Goal: Task Accomplishment & Management: Use online tool/utility

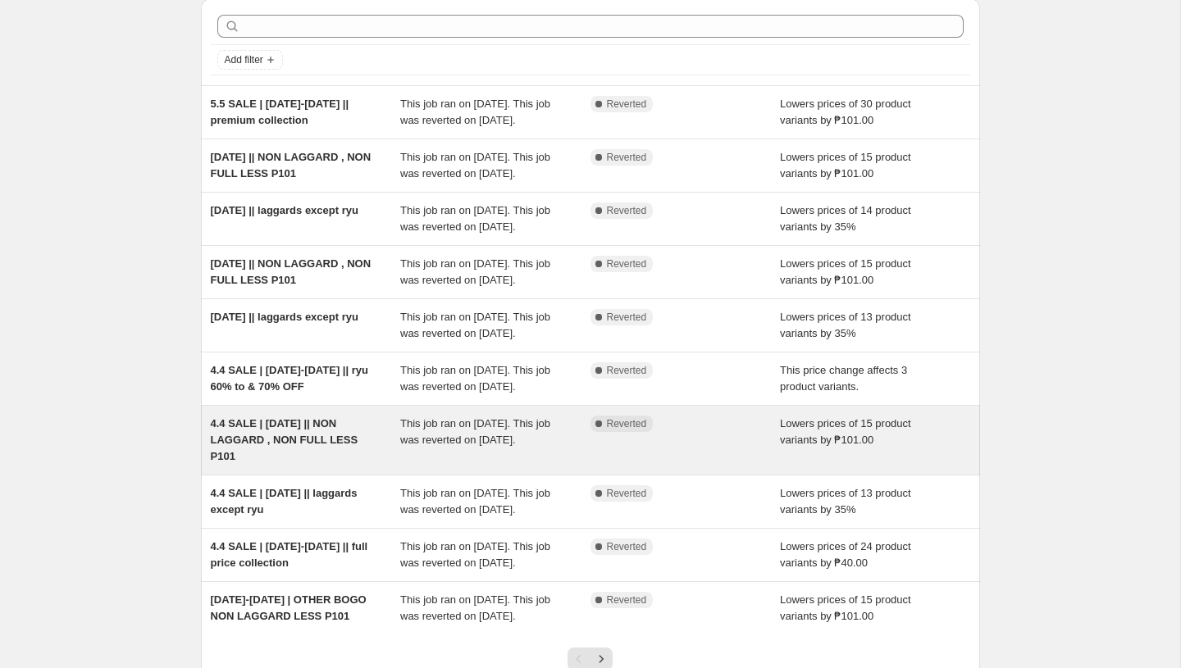
scroll to position [65, 0]
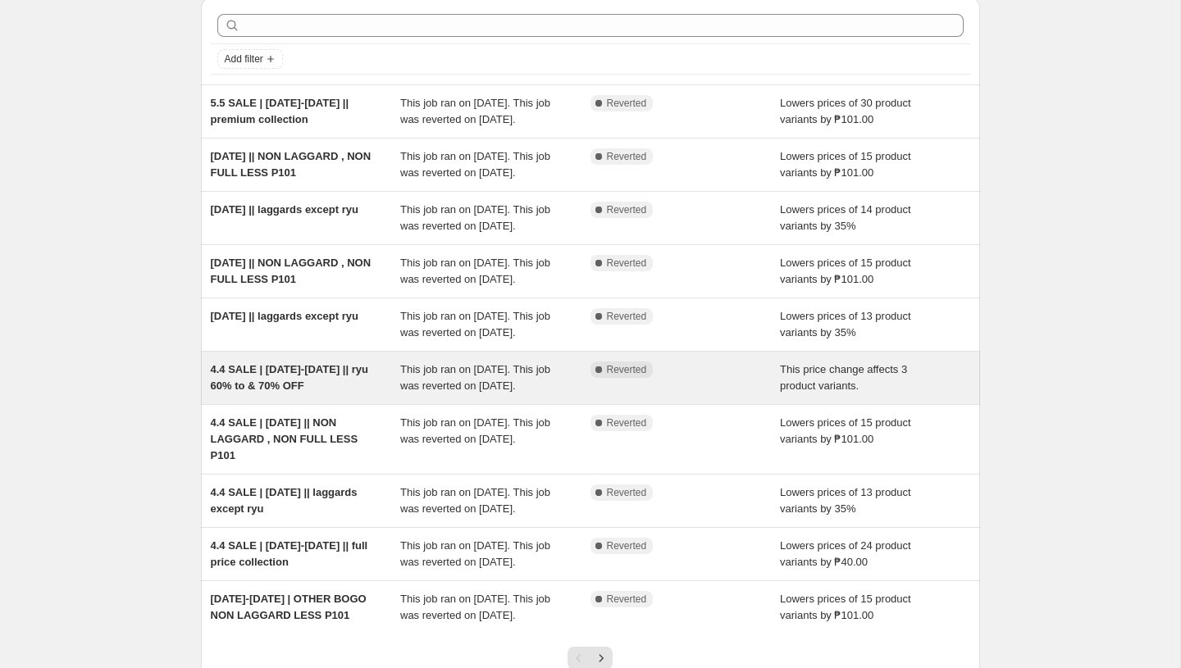
click at [317, 392] on span "4.4 SALE | APRIL 3-6 2025 || ryu 60% to & 70% OFF" at bounding box center [289, 377] width 157 height 29
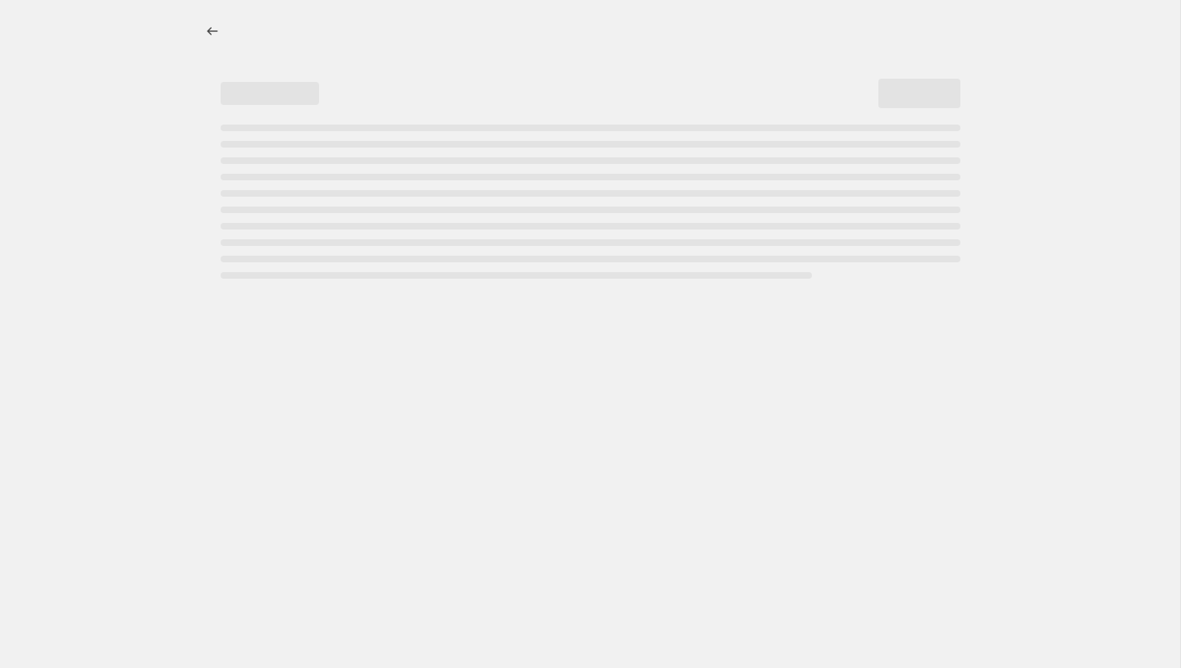
select select "pcap"
select select "no_change"
select select "product_status"
select select "collection"
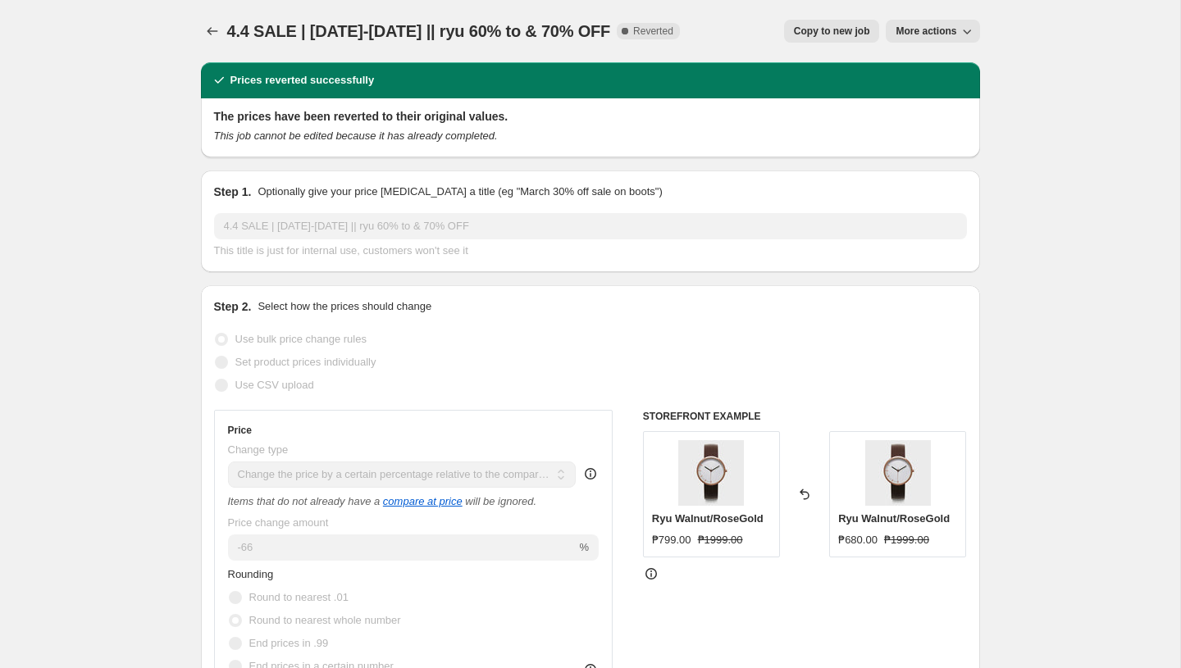
click at [812, 30] on span "Copy to new job" at bounding box center [832, 31] width 76 height 13
select select "pcap"
select select "no_change"
select select "product_status"
select select "collection"
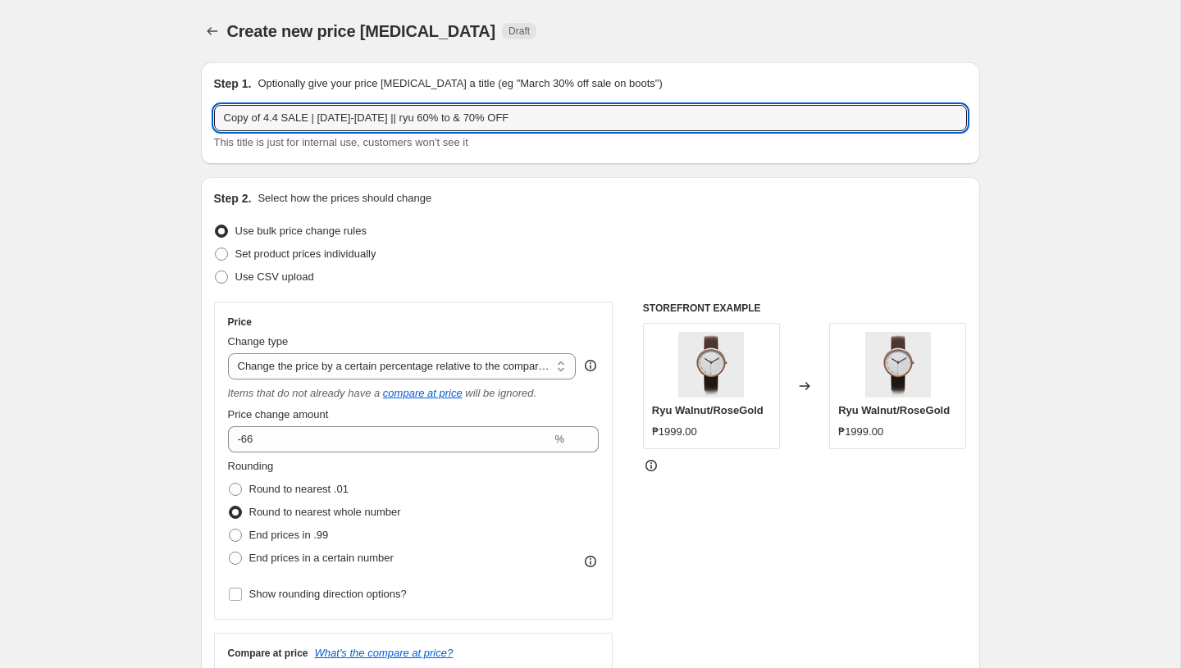
drag, startPoint x: 308, startPoint y: 116, endPoint x: 125, endPoint y: 104, distance: 183.2
click at [333, 120] on input "RYU MARKDOWN | APRIL 3-6 2025 || ryu 60% to & 70% OFF" at bounding box center [590, 118] width 753 height 26
drag, startPoint x: 439, startPoint y: 118, endPoint x: 392, endPoint y: 118, distance: 46.7
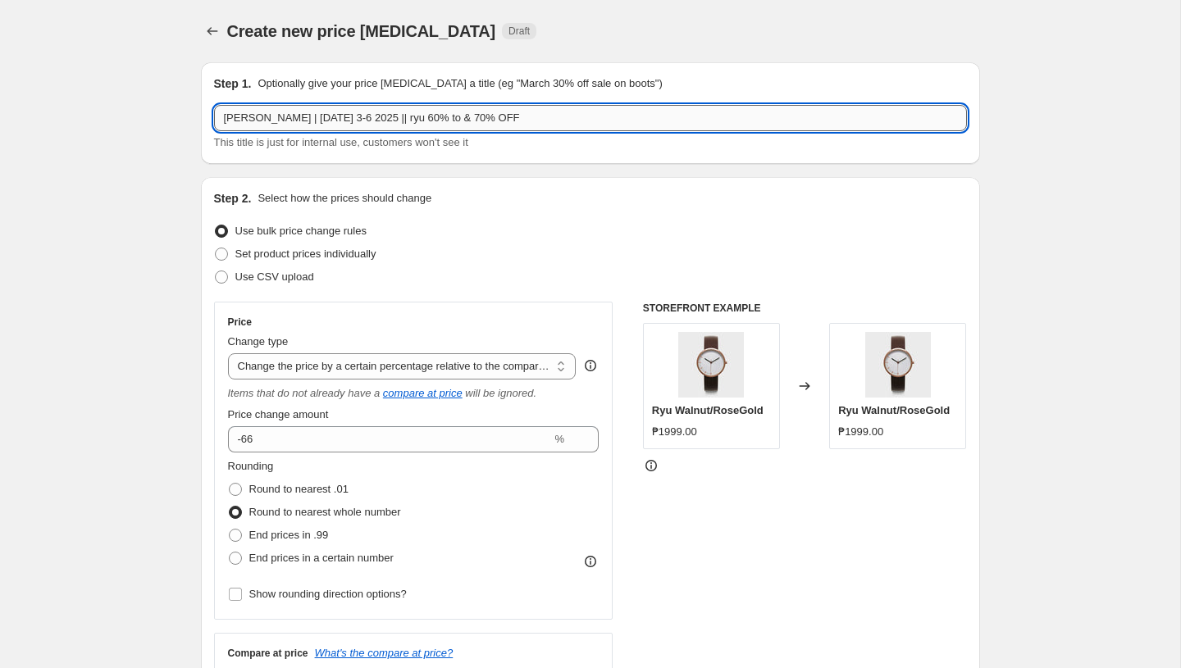
click at [392, 118] on input "RYU MARKDOWN | SEPT 12 2025 3-6 2025 || ryu 60% to & 70% OFF" at bounding box center [590, 118] width 753 height 26
drag, startPoint x: 422, startPoint y: 116, endPoint x: 467, endPoint y: 115, distance: 45.1
click at [467, 115] on input "RYU MARKDOWN | SEPT 12 2025 || ryu 60% to & 70% OFF" at bounding box center [590, 118] width 753 height 26
click at [426, 119] on input "RYU MARKDOWN | SEPT 12 2025 || ryu 70% OFF" at bounding box center [590, 118] width 753 height 26
type input "RYU MARKDOWN | SEPT 12 2025 || ryu 50% OFF"
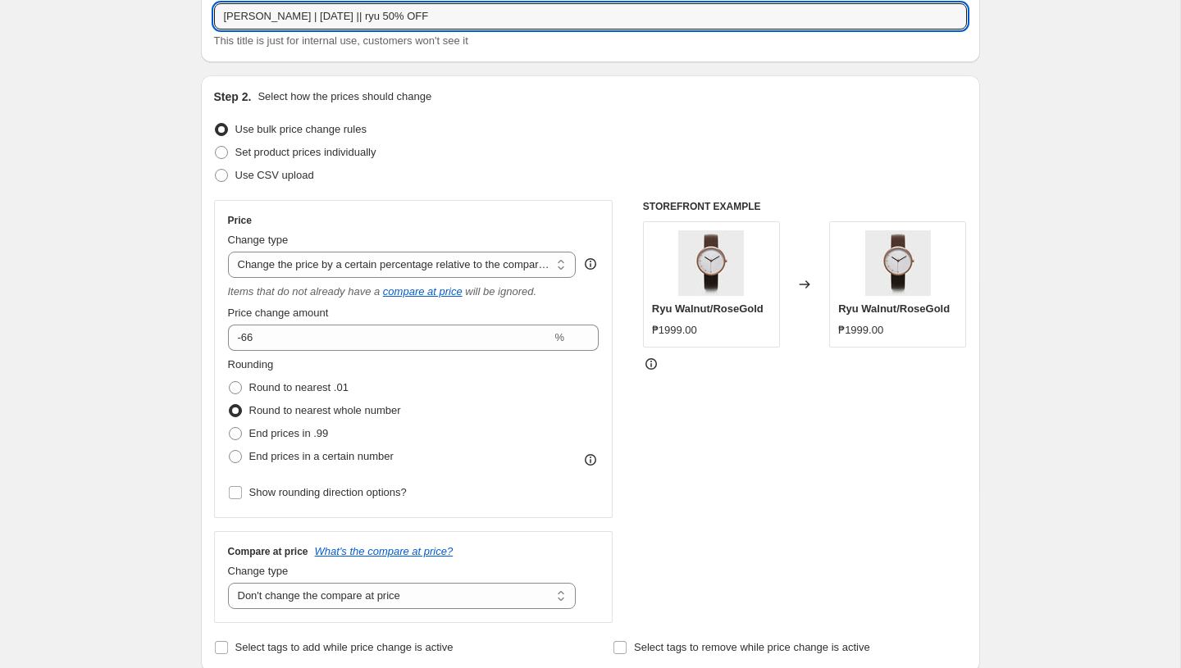
scroll to position [103, 0]
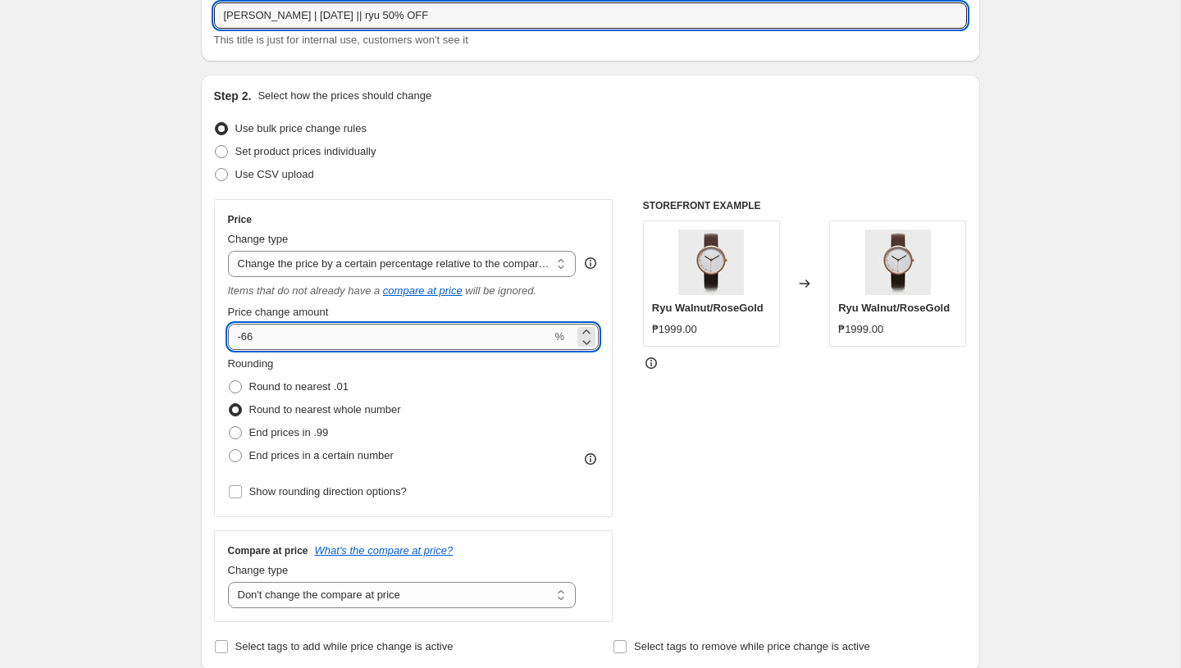
click at [252, 338] on input "-66" at bounding box center [390, 337] width 324 height 26
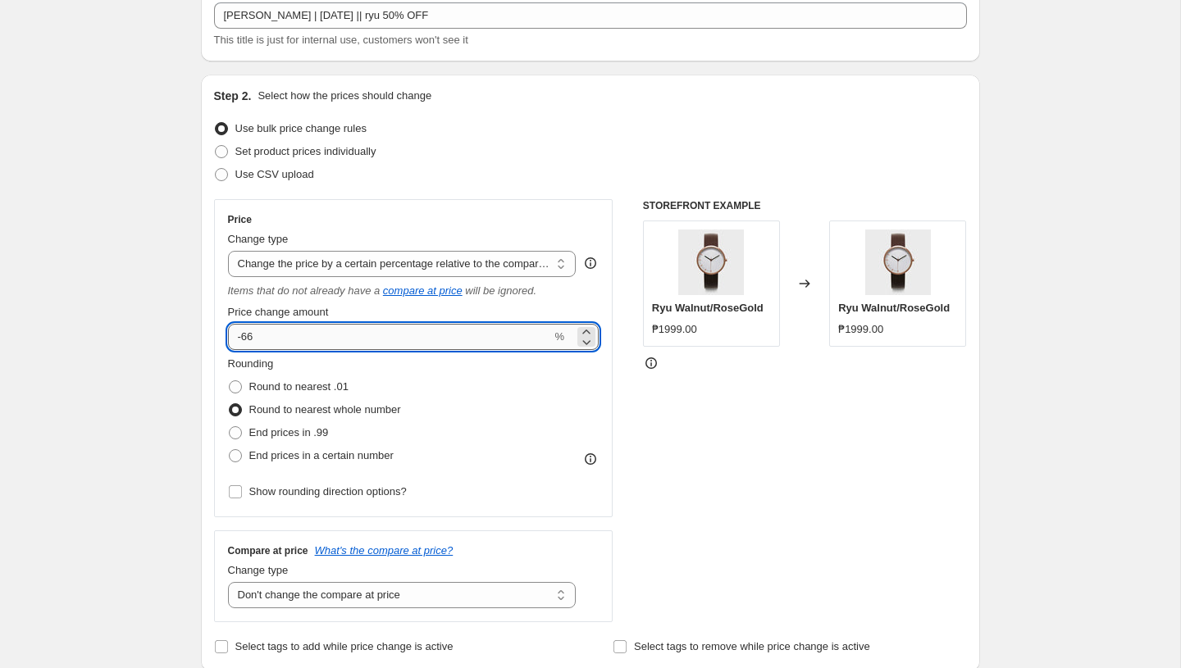
click at [252, 338] on input "-66" at bounding box center [390, 337] width 324 height 26
type input "-50"
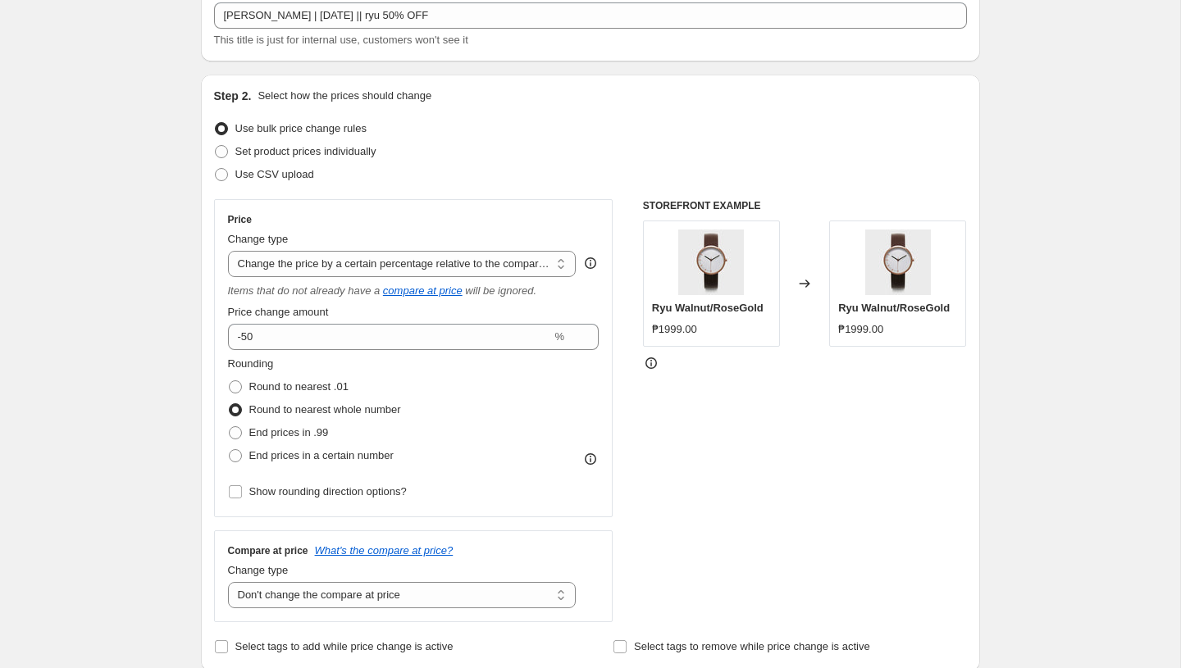
click at [358, 259] on select "Change the price to a certain amount Change the price by a certain amount Chang…" at bounding box center [402, 264] width 349 height 26
select select "percentage"
click at [228, 251] on select "Change the price to a certain amount Change the price by a certain amount Chang…" at bounding box center [402, 264] width 349 height 26
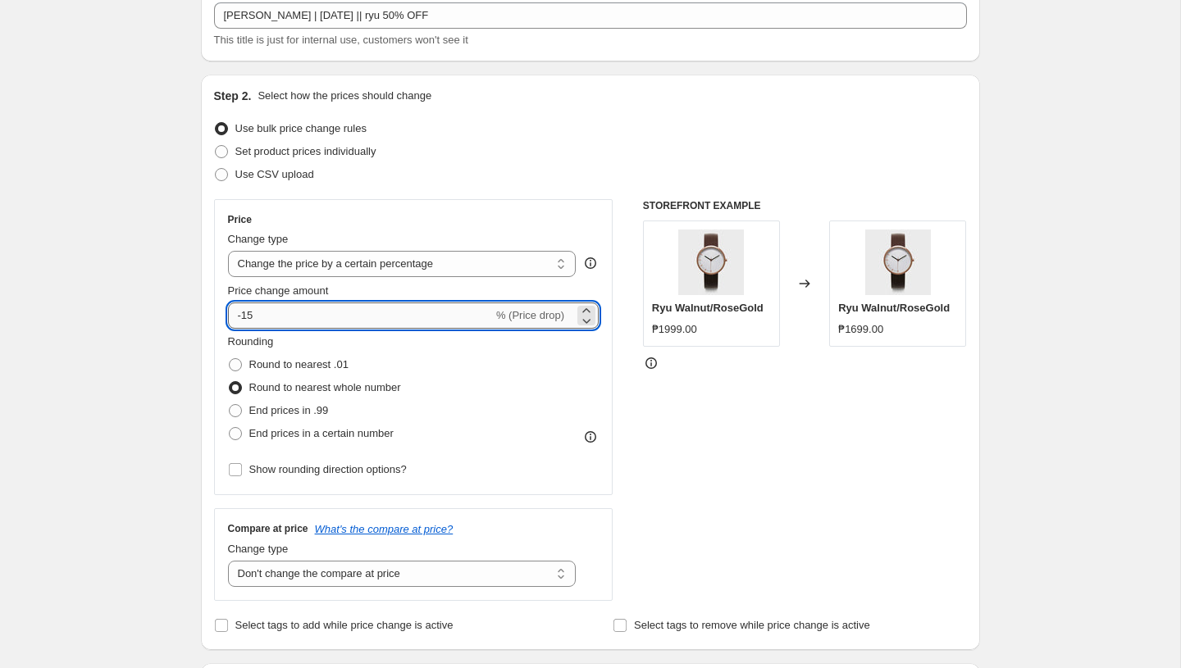
click at [267, 320] on input "-15" at bounding box center [360, 316] width 265 height 26
type input "-1"
click at [261, 322] on input "-50" at bounding box center [360, 316] width 265 height 26
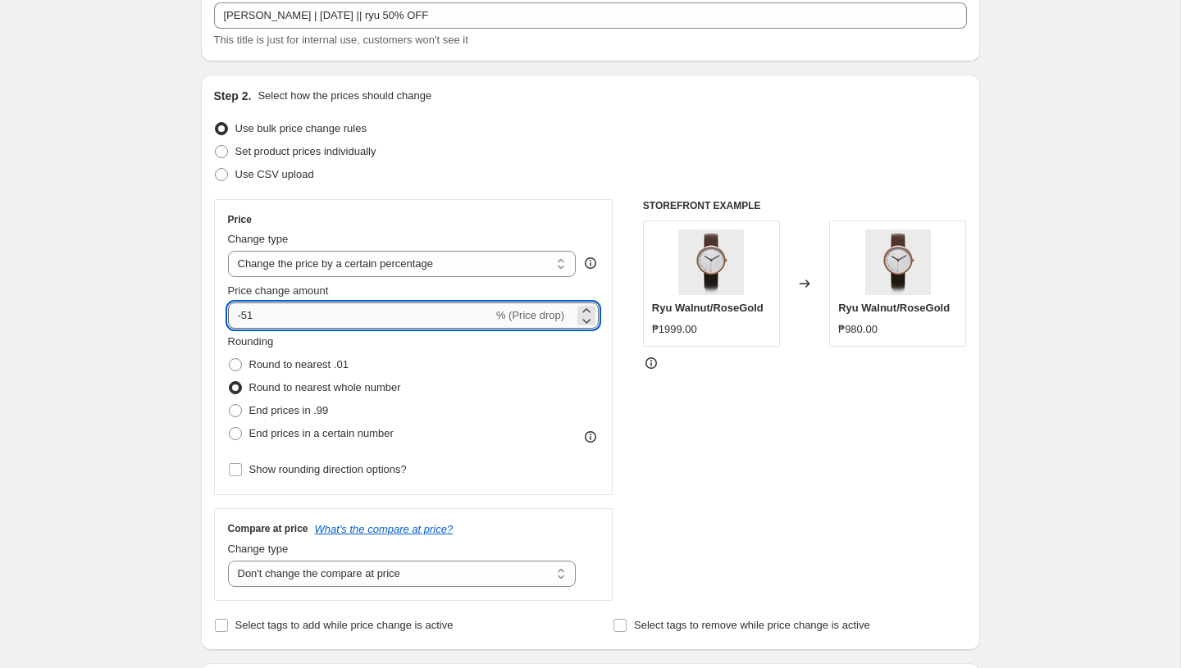
click at [274, 318] on input "-51" at bounding box center [360, 316] width 265 height 26
click at [274, 317] on input "-51" at bounding box center [360, 316] width 265 height 26
click at [297, 317] on input "-50.5" at bounding box center [360, 316] width 265 height 26
click at [544, 160] on div "Set product prices individually" at bounding box center [590, 151] width 753 height 23
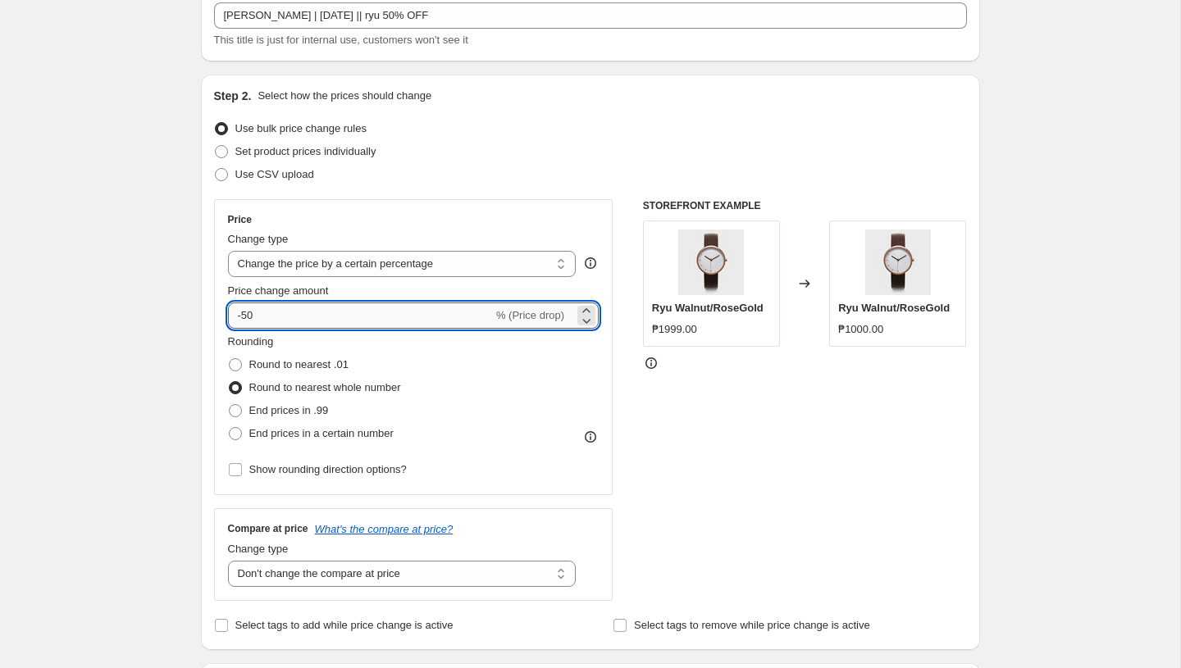
click at [330, 312] on input "-50" at bounding box center [360, 316] width 265 height 26
click at [572, 139] on div "Use bulk price change rules" at bounding box center [590, 128] width 753 height 23
click at [336, 317] on input "-50.1" at bounding box center [360, 316] width 265 height 26
type input "-50.01"
click at [502, 160] on div "Set product prices individually" at bounding box center [590, 151] width 753 height 23
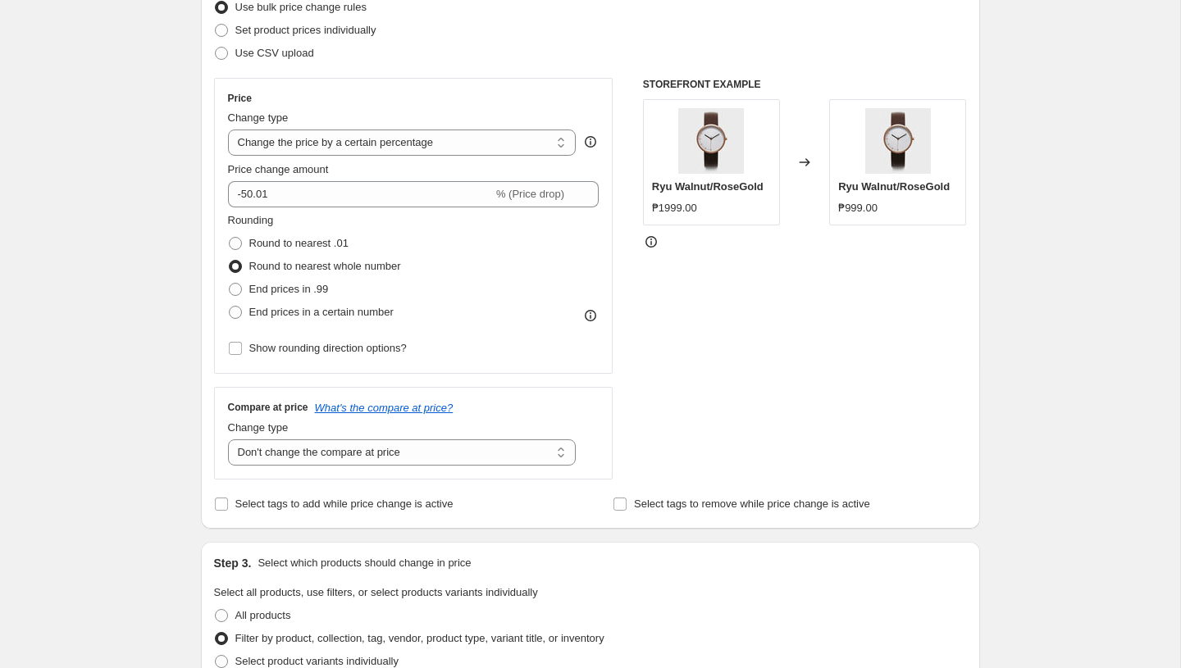
scroll to position [258, 0]
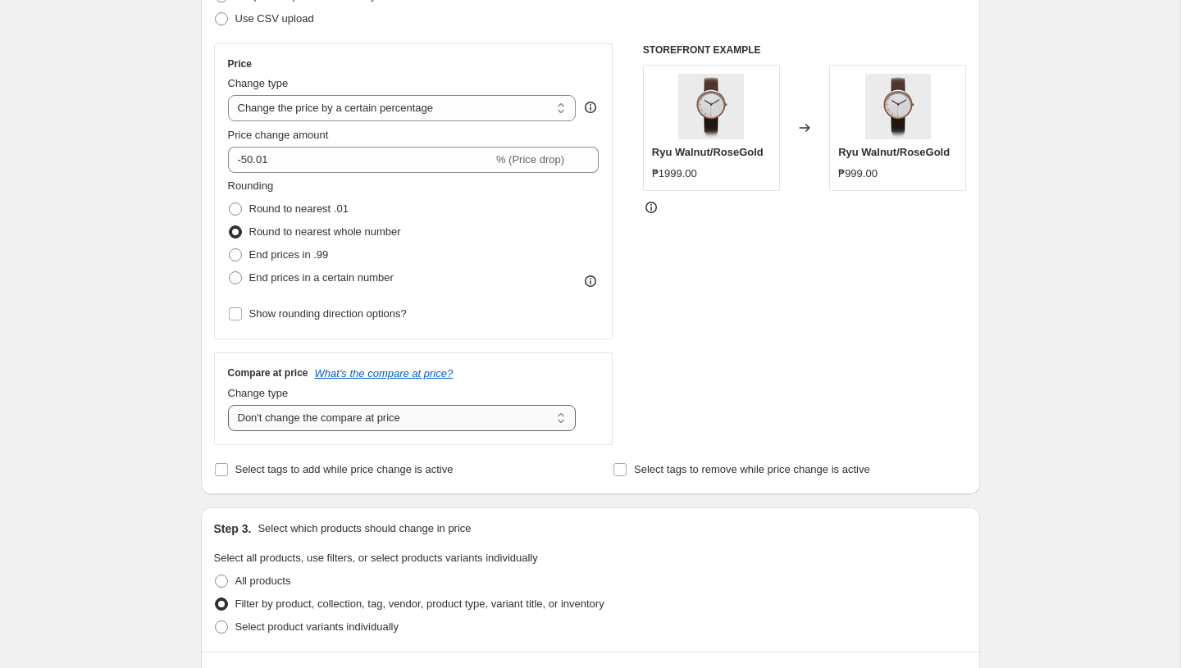
click at [475, 414] on select "Change the compare at price to the current price (sale) Change the compare at p…" at bounding box center [402, 418] width 349 height 26
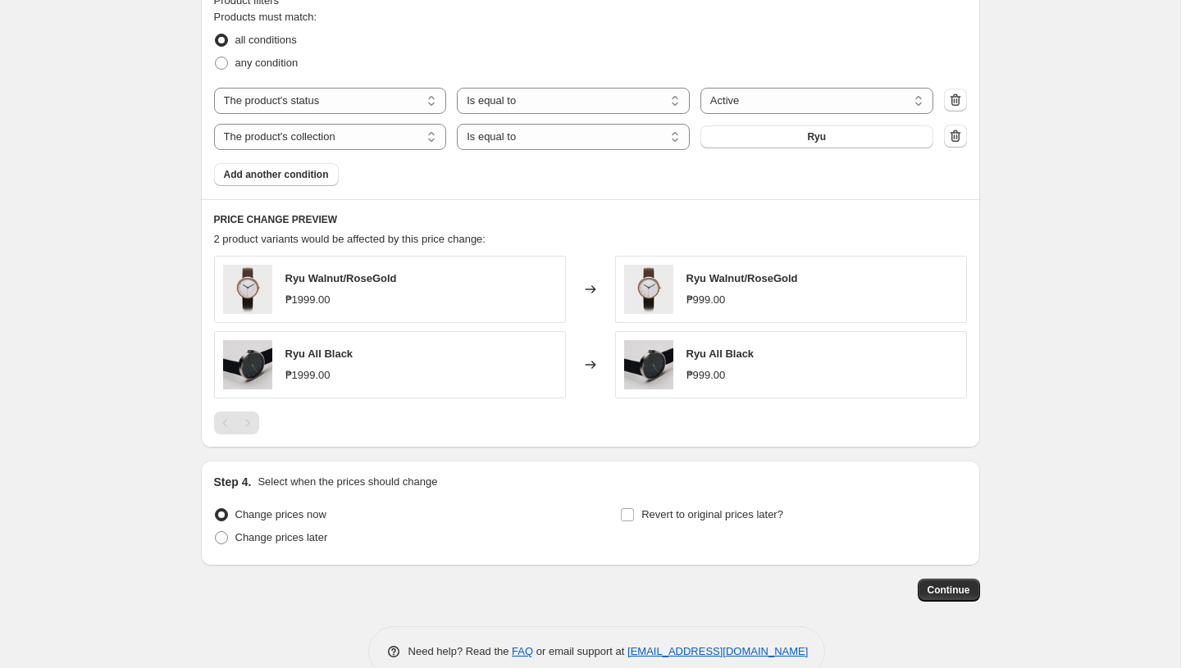
scroll to position [965, 0]
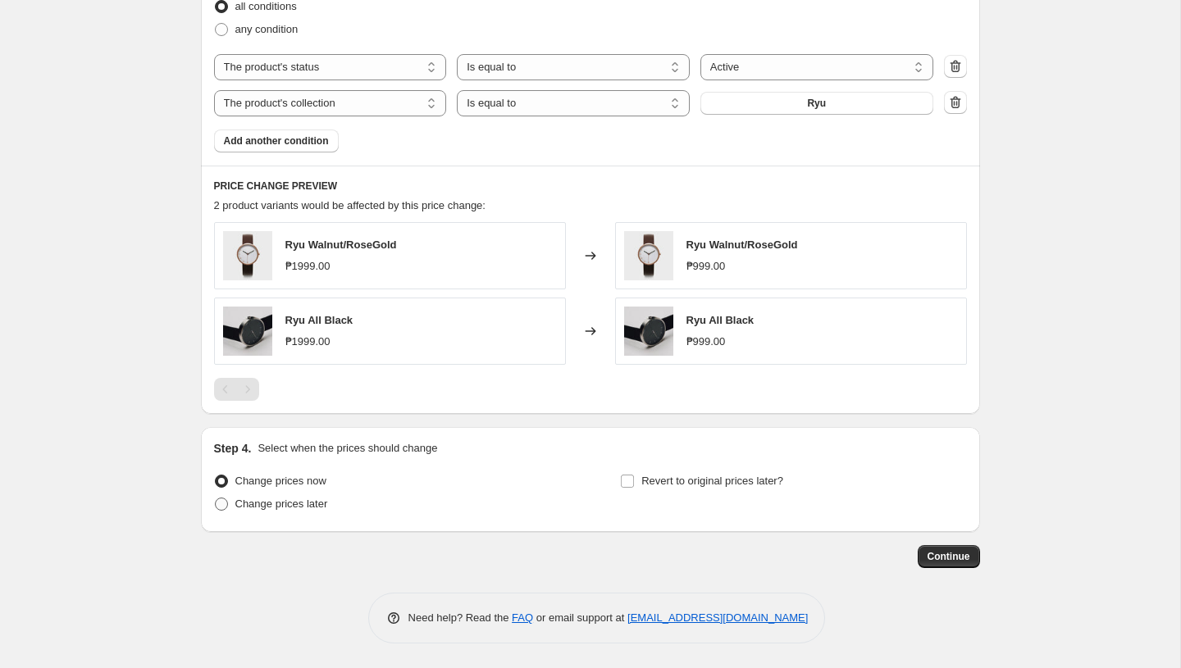
click at [296, 502] on span "Change prices later" at bounding box center [281, 504] width 93 height 12
click at [216, 499] on input "Change prices later" at bounding box center [215, 498] width 1 height 1
radio input "true"
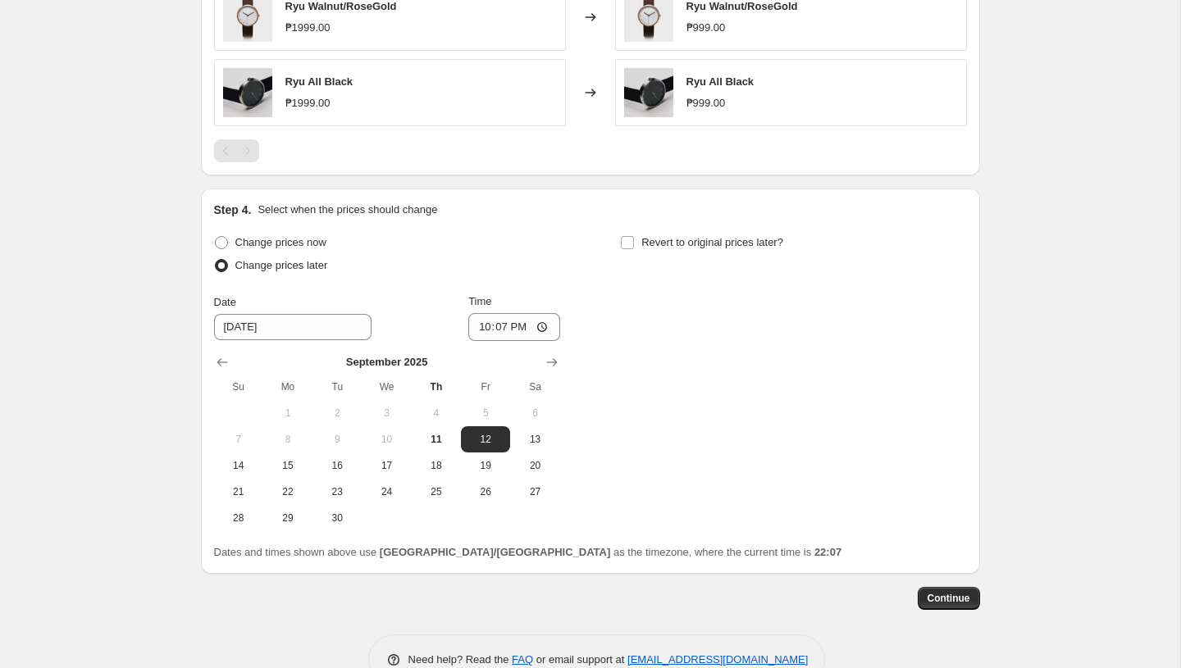
scroll to position [1237, 0]
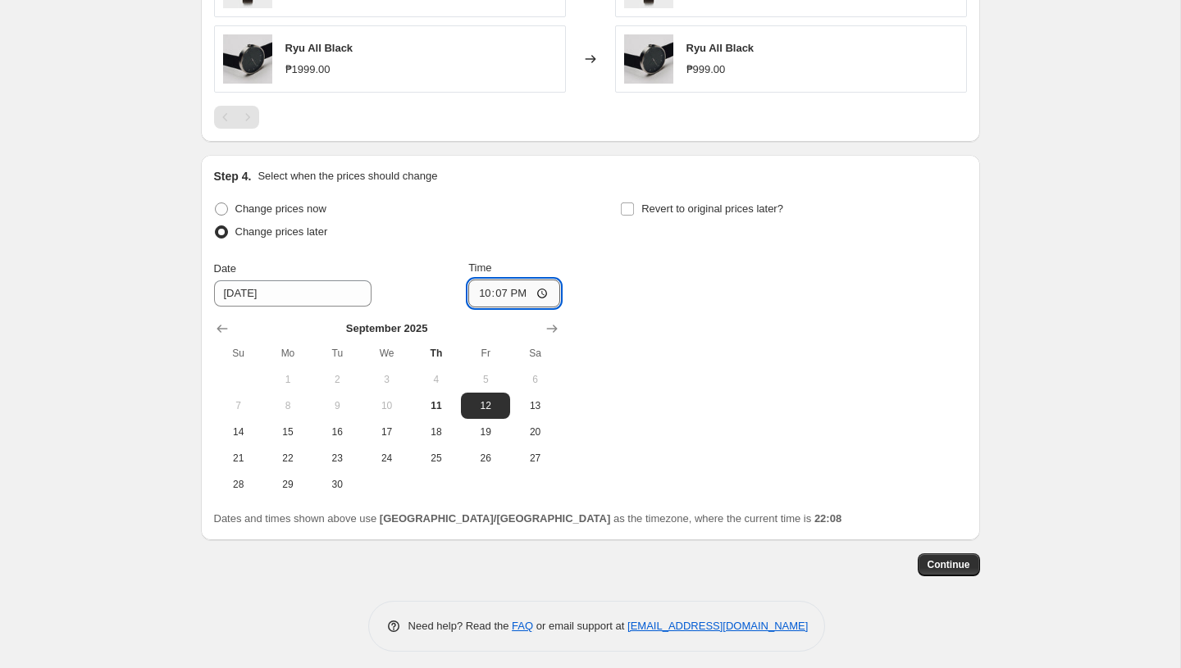
click at [481, 294] on input "22:07" at bounding box center [514, 294] width 92 height 28
click at [515, 297] on input "12:00" at bounding box center [514, 294] width 92 height 28
type input "00:00"
click at [784, 402] on div "Change prices now Change prices later Date 9/12/2025 Time 00:00 September 2025 …" at bounding box center [590, 348] width 753 height 300
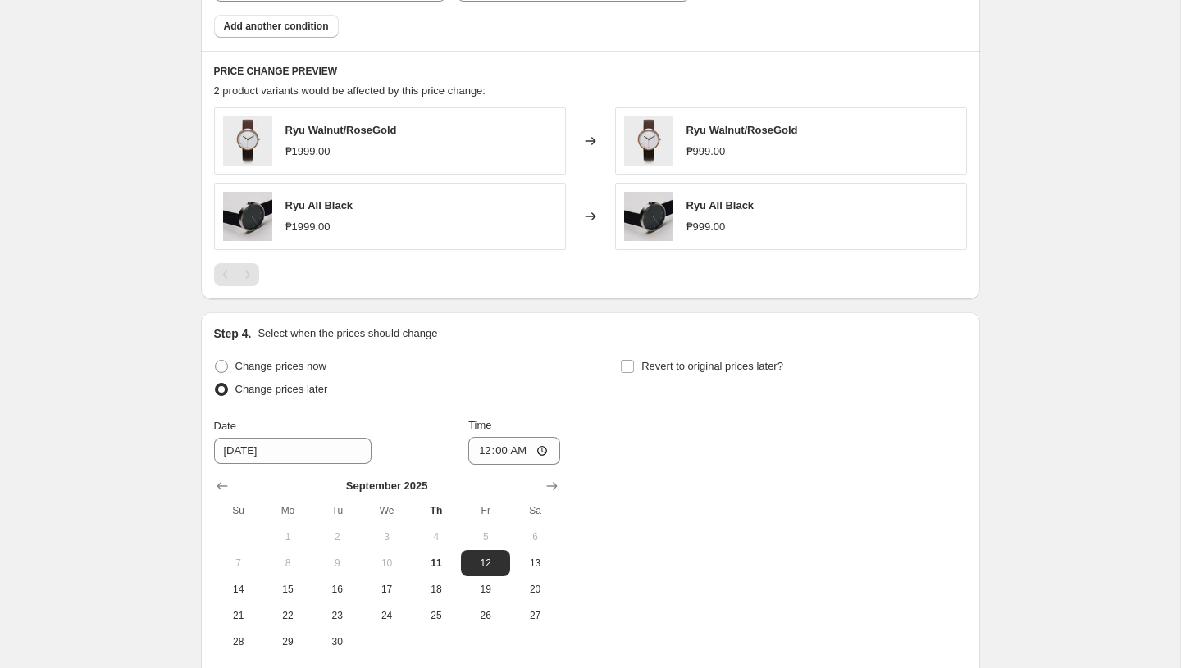
scroll to position [1246, 0]
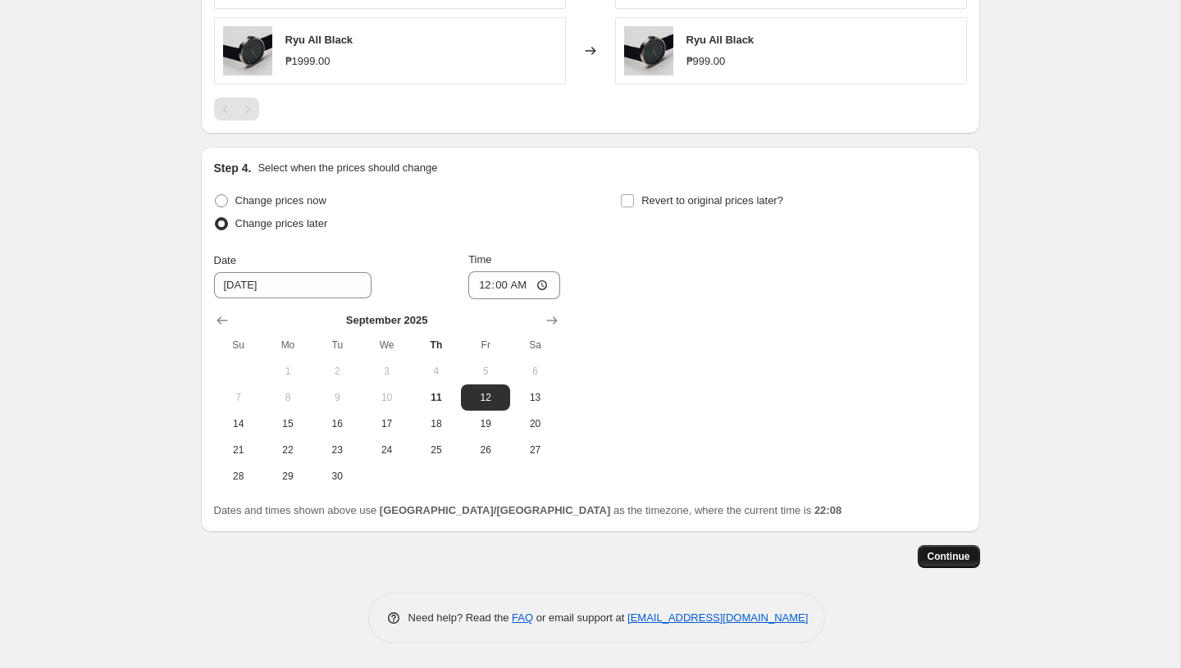
click at [949, 554] on span "Continue" at bounding box center [948, 556] width 43 height 13
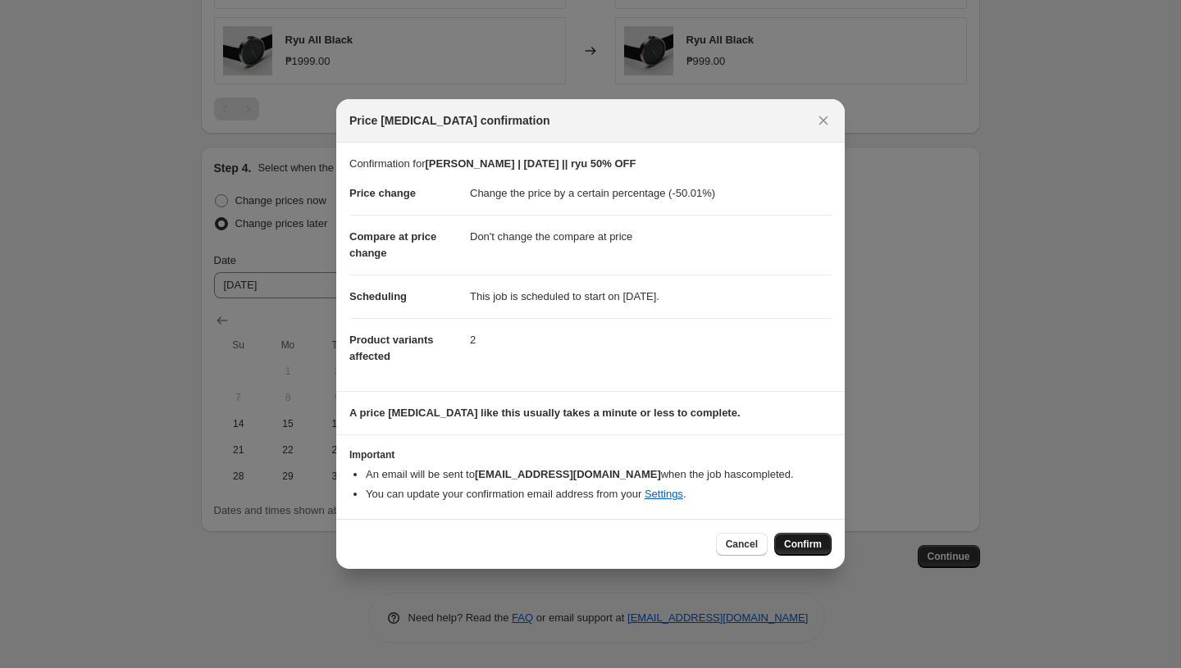
click at [799, 540] on span "Confirm" at bounding box center [803, 544] width 38 height 13
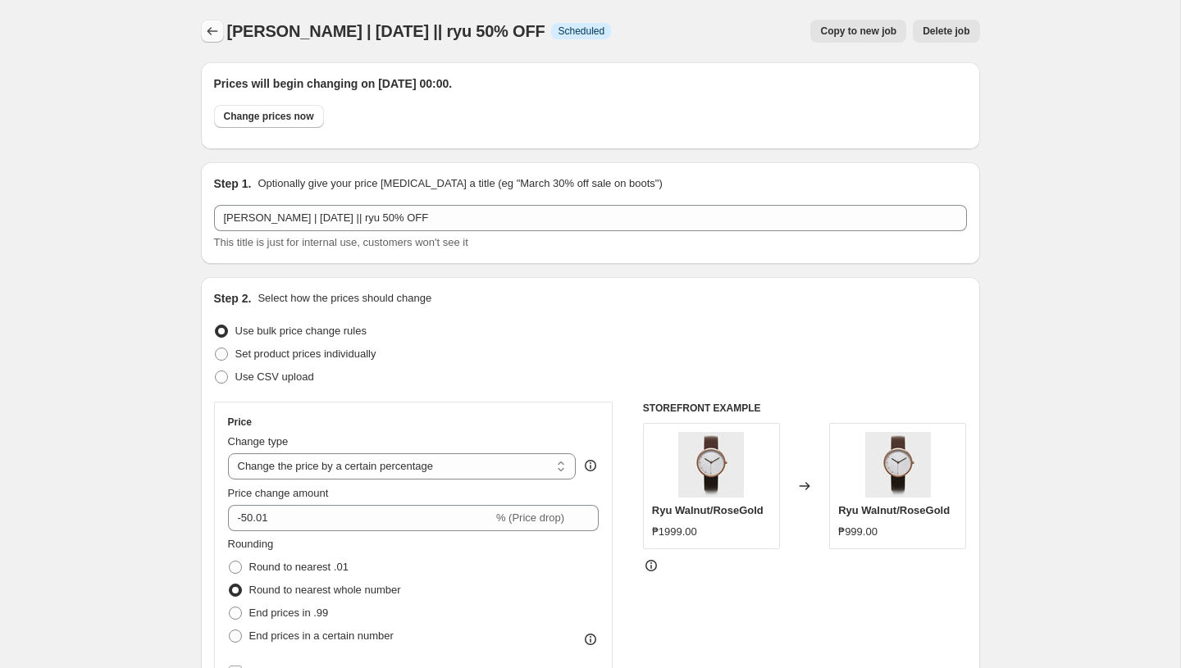
click at [212, 30] on icon "Price change jobs" at bounding box center [212, 31] width 16 height 16
